Goal: Information Seeking & Learning: Compare options

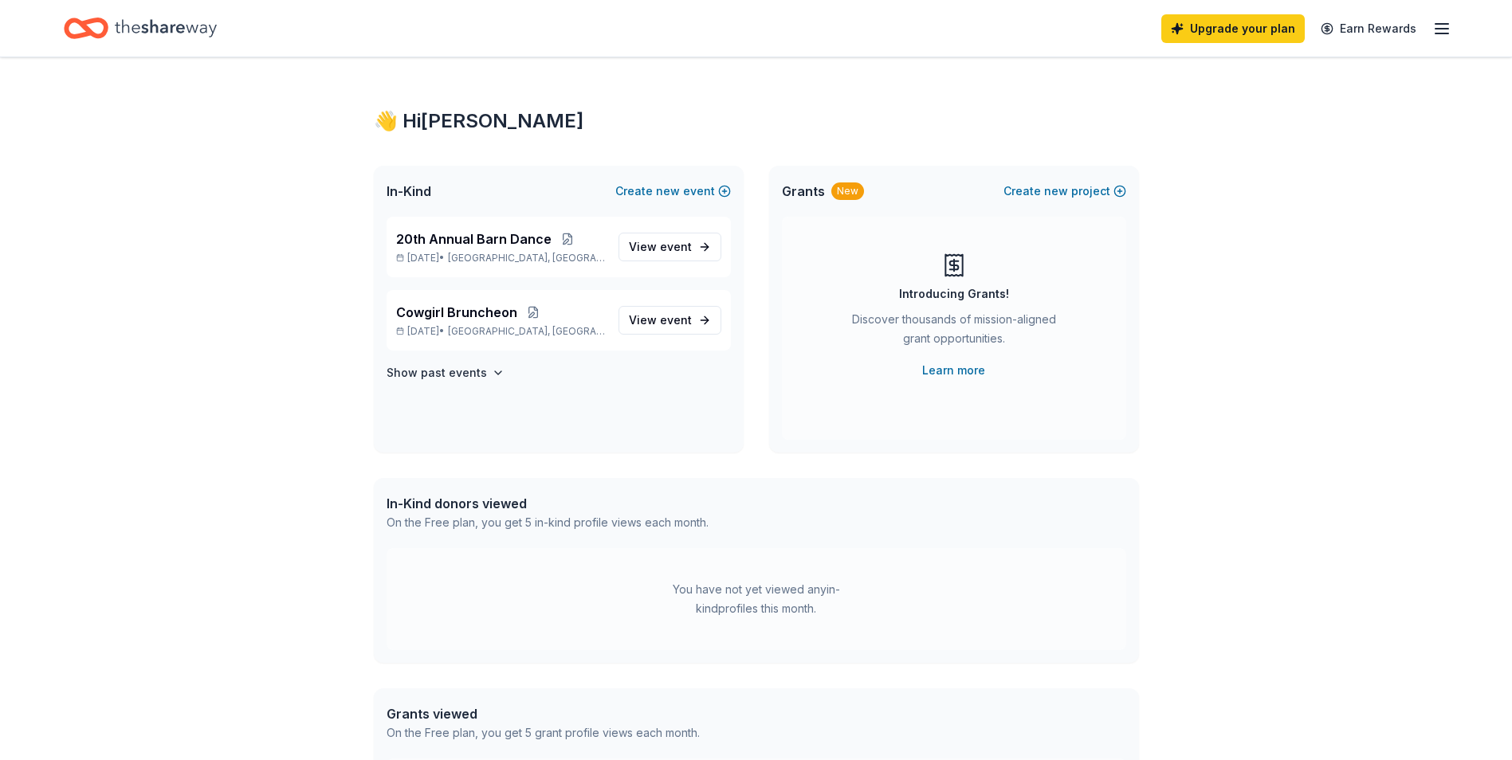
click at [1444, 29] on icon "button" at bounding box center [1441, 28] width 19 height 19
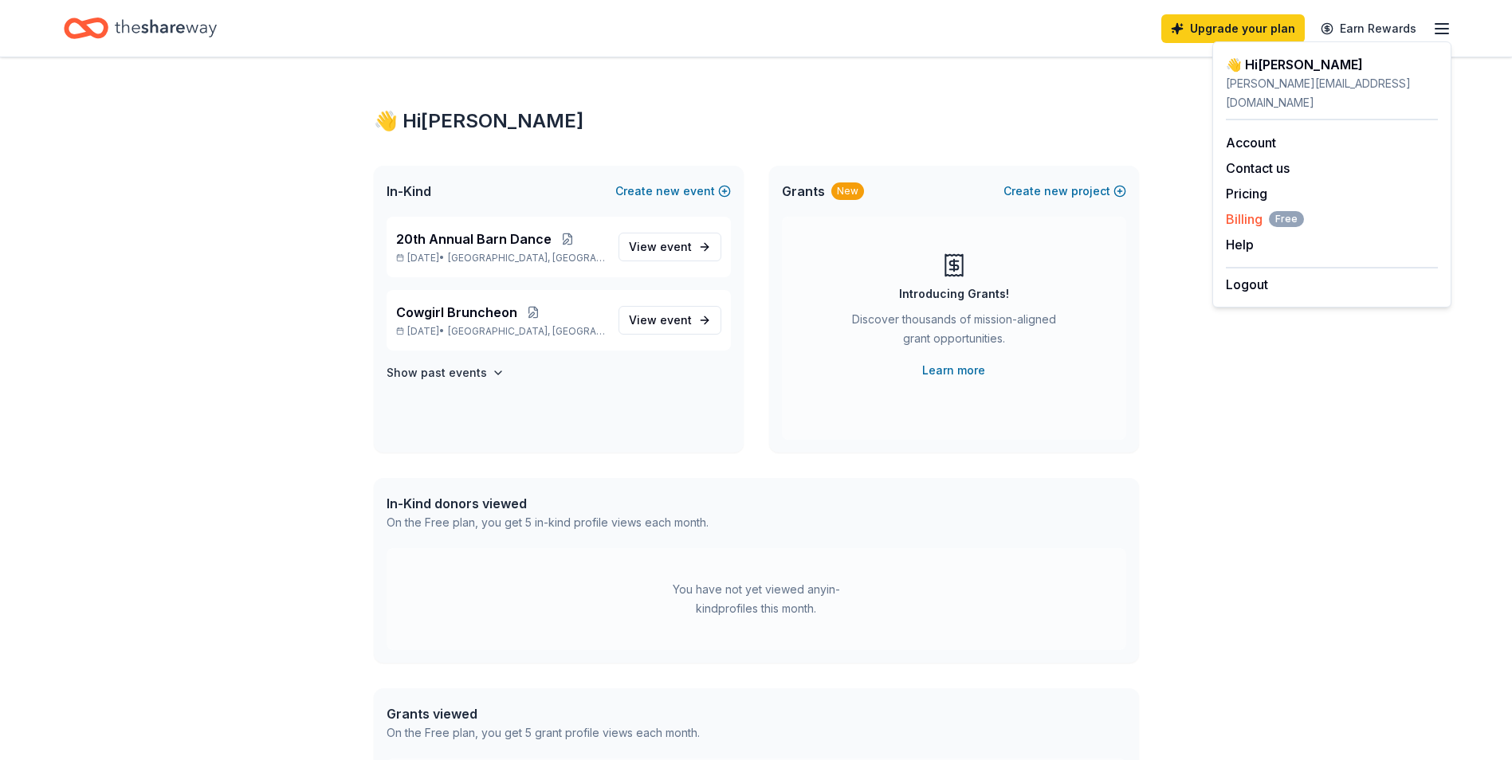
click at [1252, 210] on span "Billing Free" at bounding box center [1265, 219] width 78 height 19
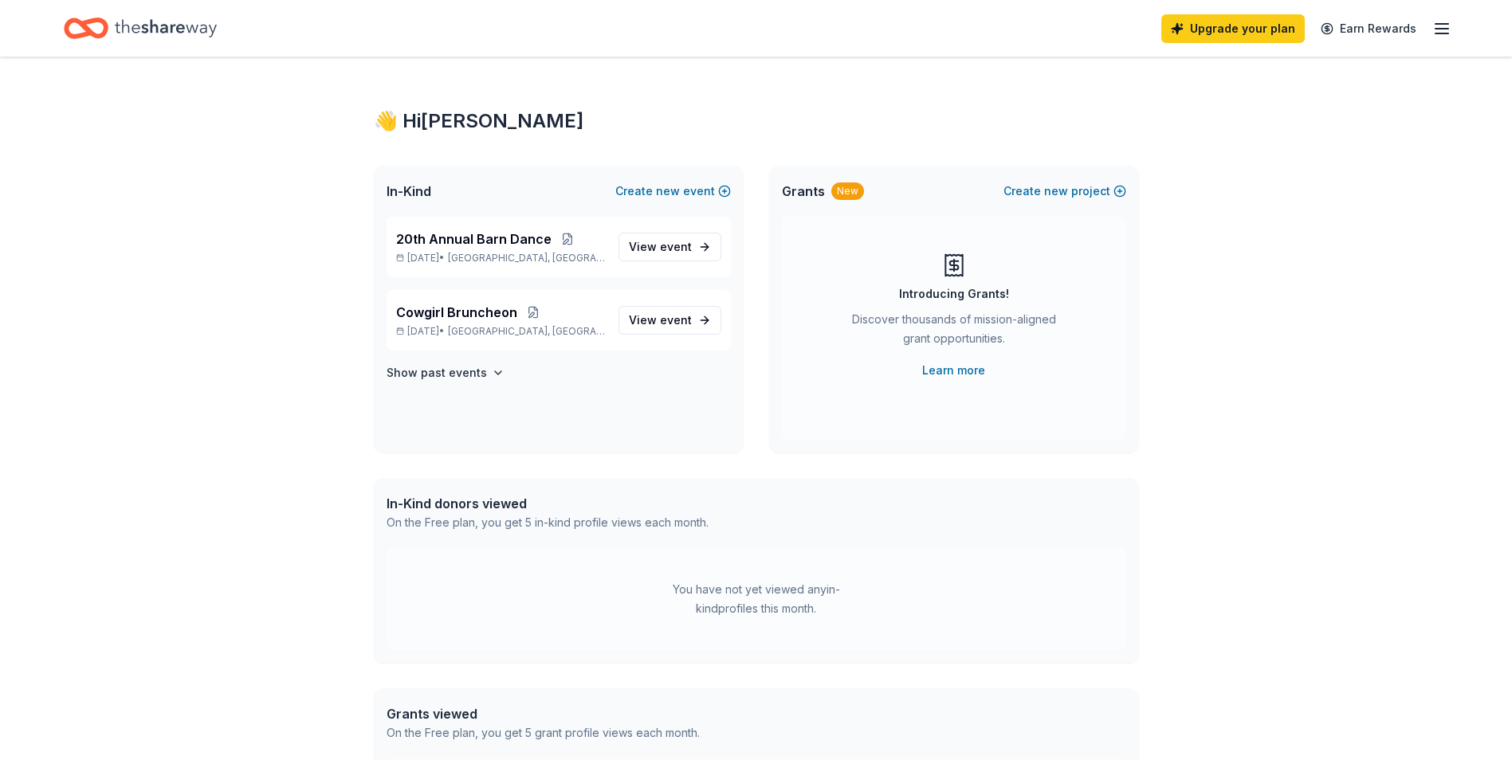
click at [1447, 33] on line "button" at bounding box center [1441, 33] width 13 height 0
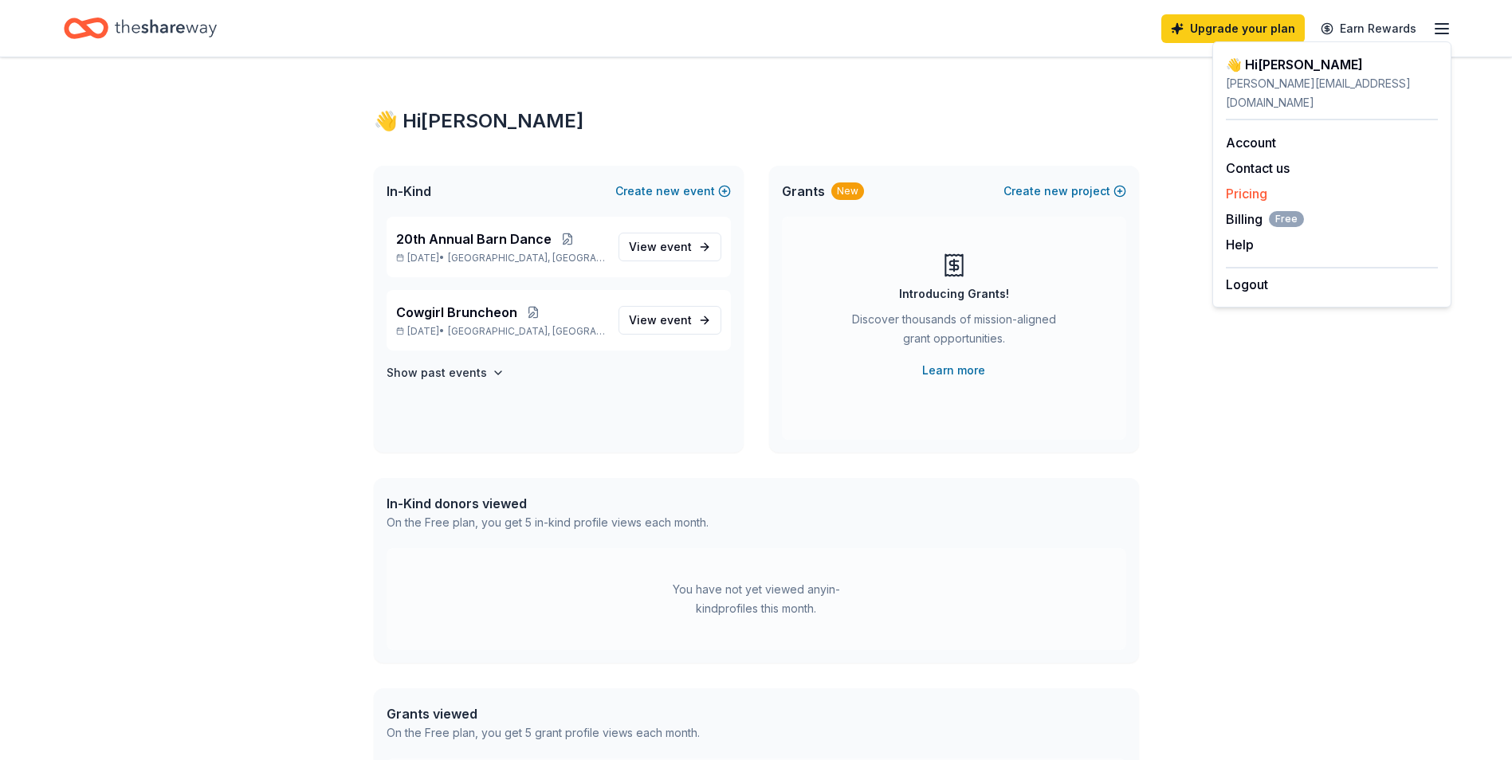
click at [1243, 186] on link "Pricing" at bounding box center [1246, 194] width 41 height 16
click at [1250, 186] on link "Pricing" at bounding box center [1246, 194] width 41 height 16
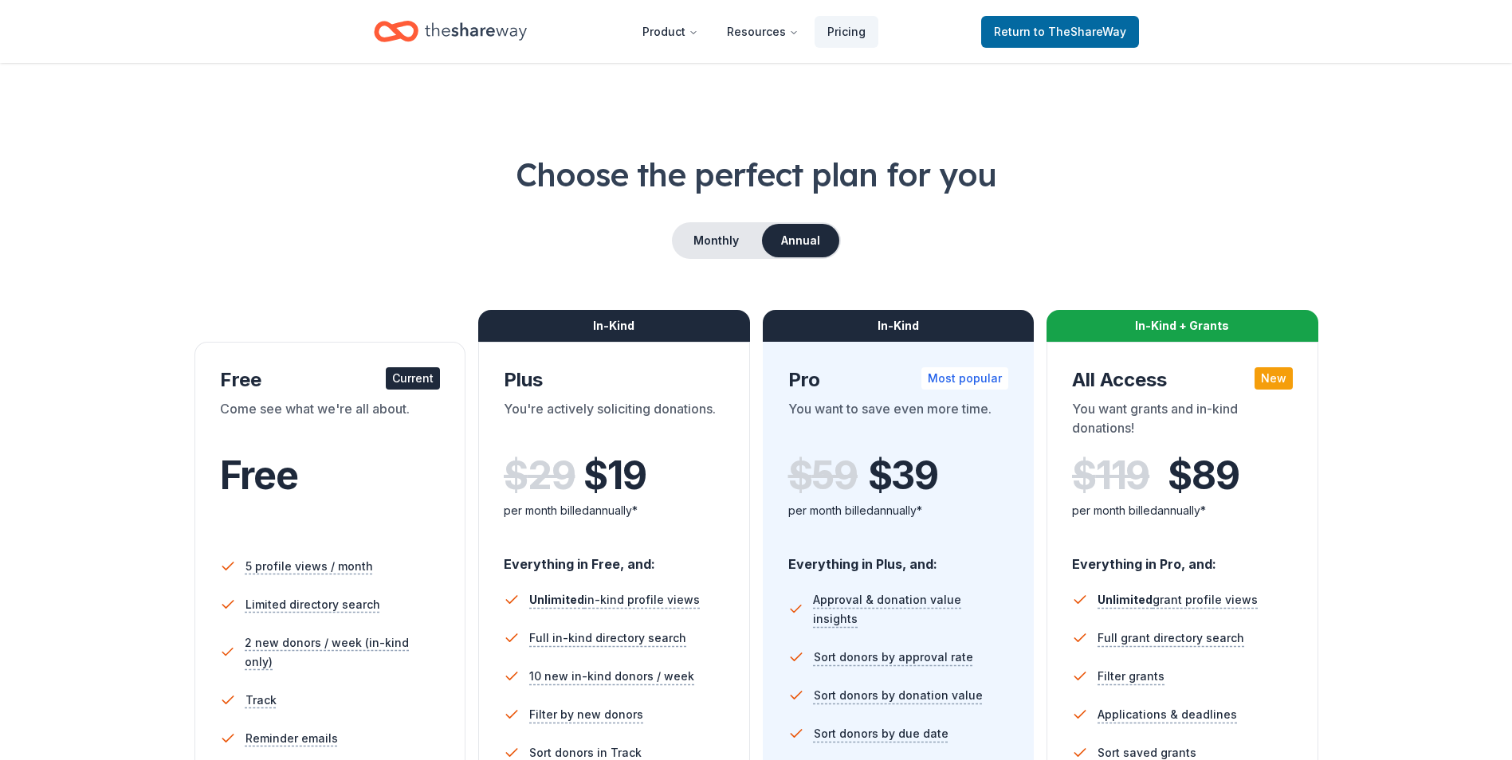
drag, startPoint x: 763, startPoint y: 208, endPoint x: 801, endPoint y: 210, distance: 38.3
click at [801, 210] on div "Choose the perfect plan for you Monthly Annual Free Current Come see what we're…" at bounding box center [756, 541] width 1384 height 779
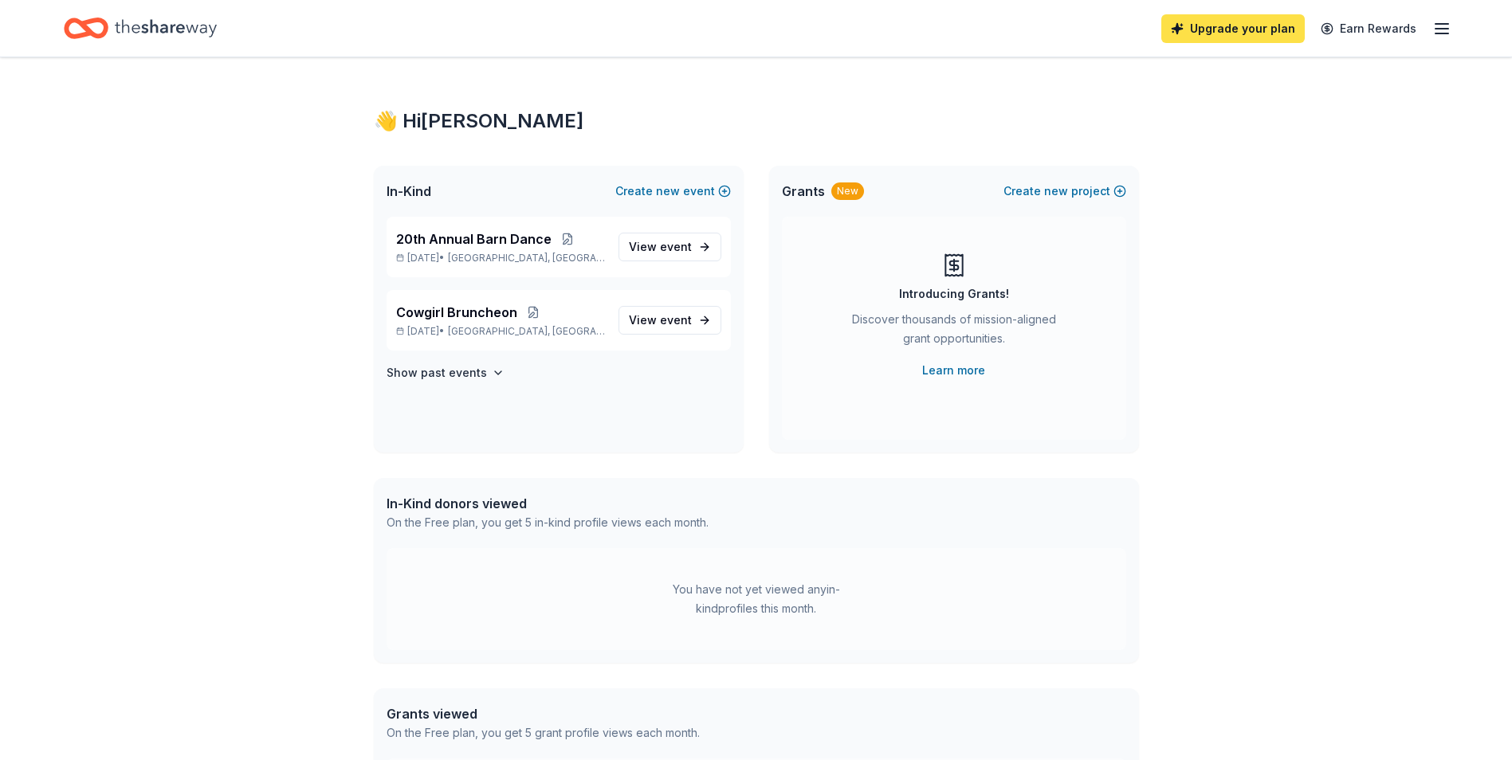
click at [1255, 22] on link "Upgrade your plan" at bounding box center [1232, 28] width 143 height 29
click at [1226, 31] on link "Upgrade your plan" at bounding box center [1232, 28] width 143 height 29
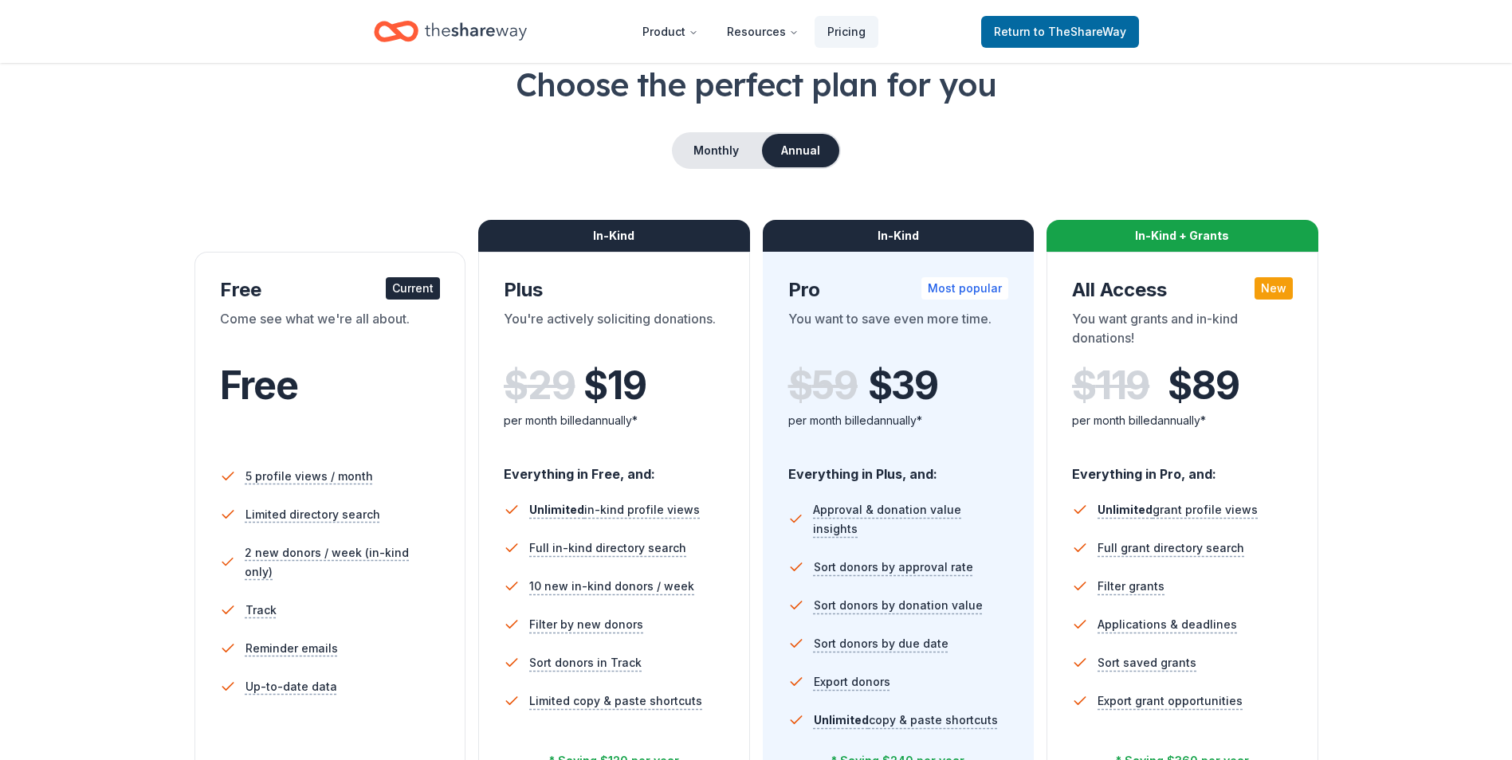
scroll to position [80, 0]
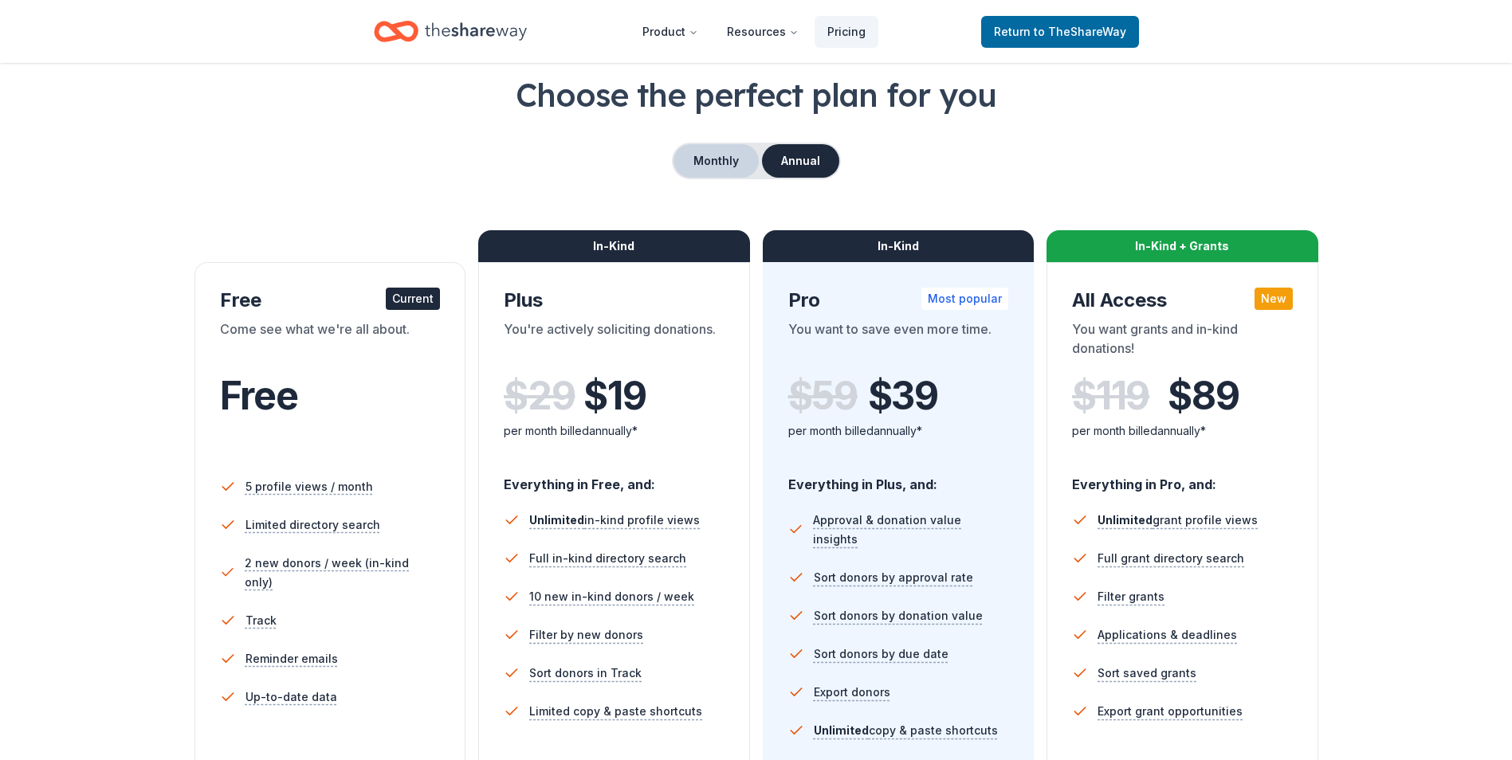
click at [693, 158] on button "Monthly" at bounding box center [715, 160] width 85 height 33
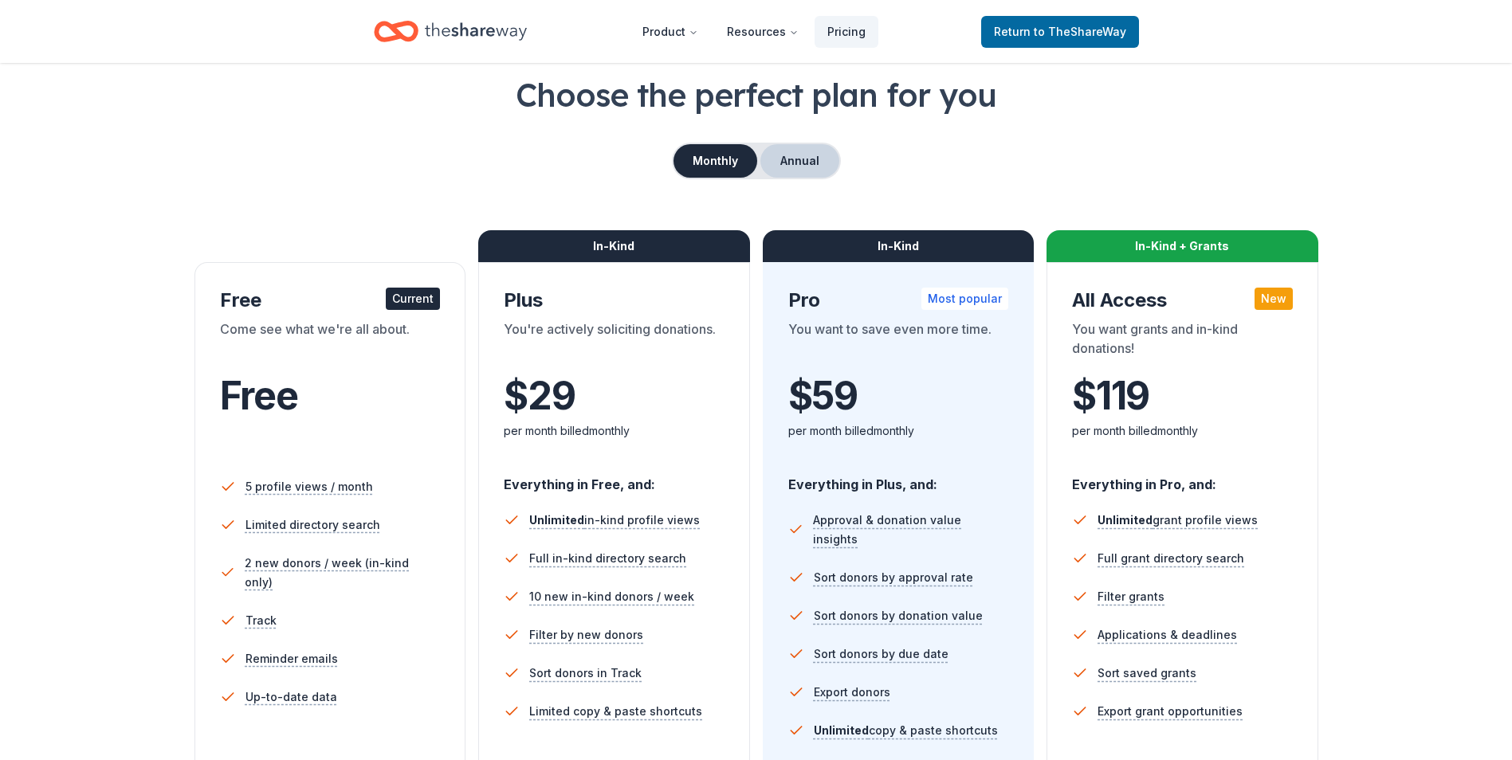
click at [784, 170] on button "Annual" at bounding box center [799, 160] width 79 height 33
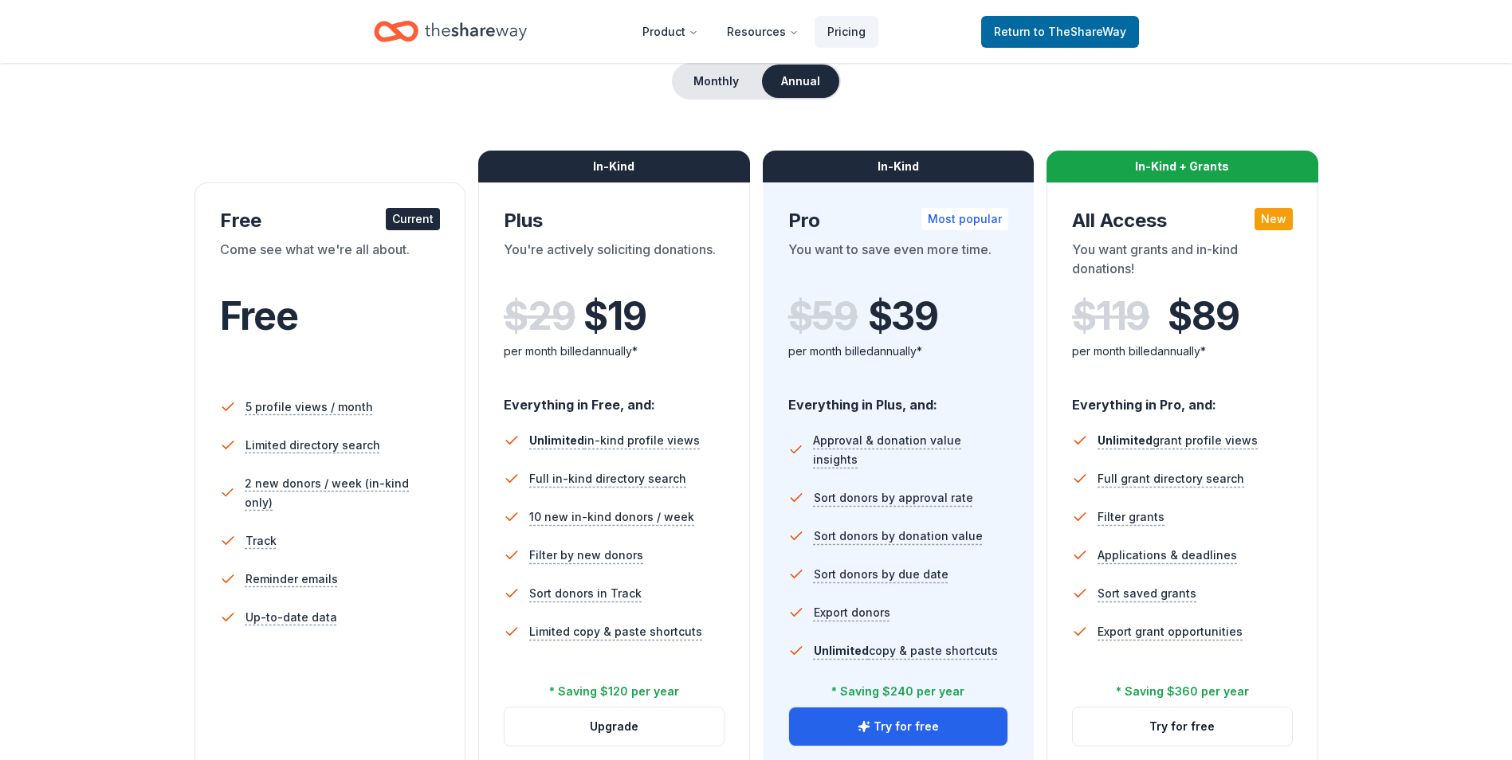
scroll to position [239, 0]
